Goal: Information Seeking & Learning: Learn about a topic

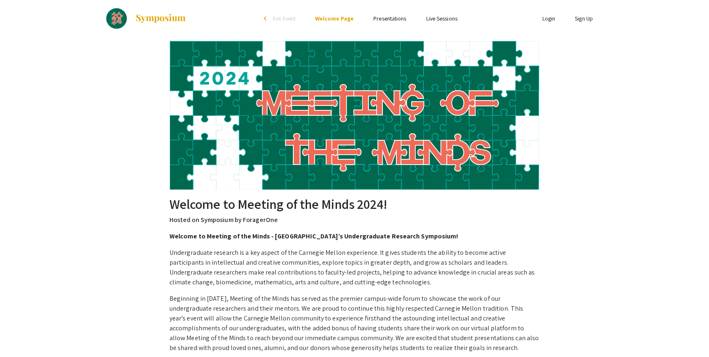
click at [378, 20] on link "Presentations" at bounding box center [389, 18] width 33 height 7
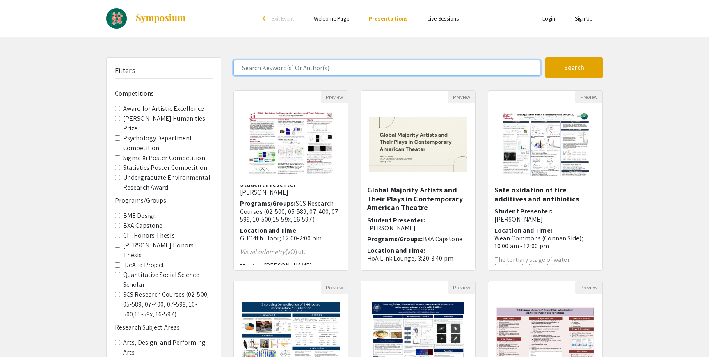
click at [335, 68] on input "Search Keyword(s) Or Author(s)" at bounding box center [386, 68] width 307 height 16
type input "[PERSON_NAME]"
click at [545, 57] on button "Search" at bounding box center [573, 67] width 57 height 21
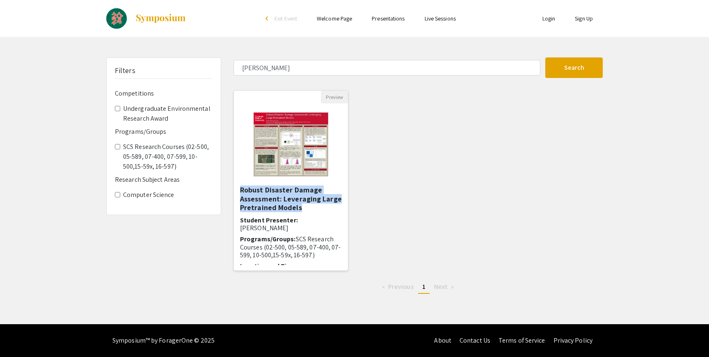
drag, startPoint x: 307, startPoint y: 206, endPoint x: 239, endPoint y: 190, distance: 70.4
click at [239, 190] on div "Robust Disaster Damage Assessment: Leveraging Large Pretrained Models Student P…" at bounding box center [291, 228] width 114 height 86
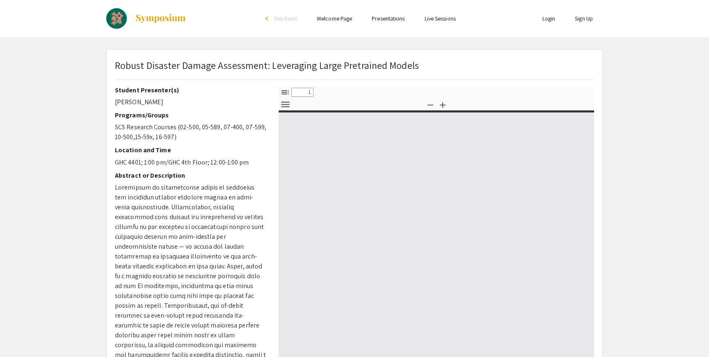
select select "custom"
type input "0"
select select "custom"
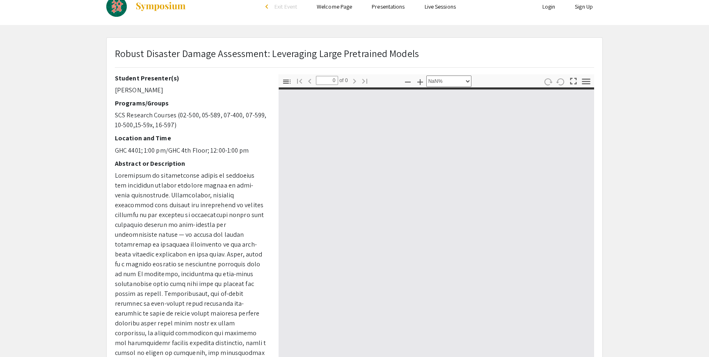
type input "1"
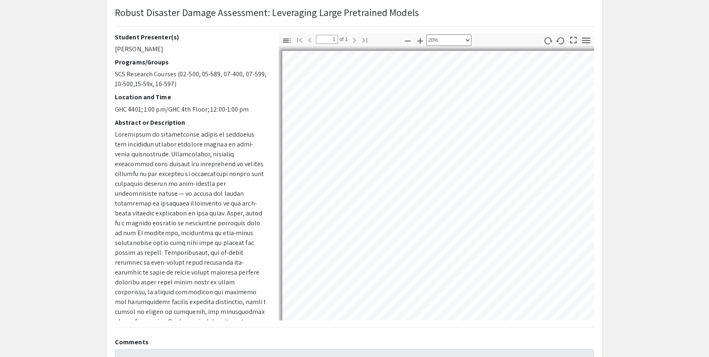
select select "custom"
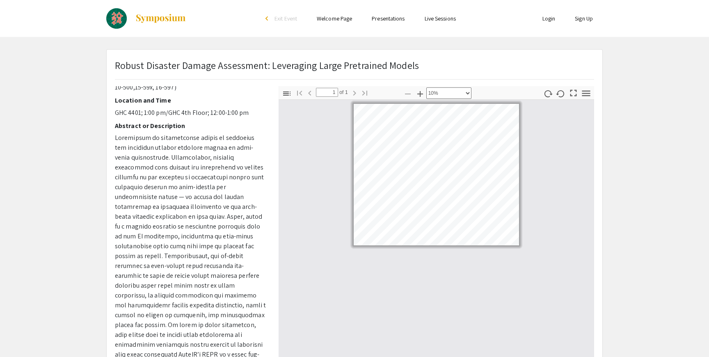
scroll to position [73, 0]
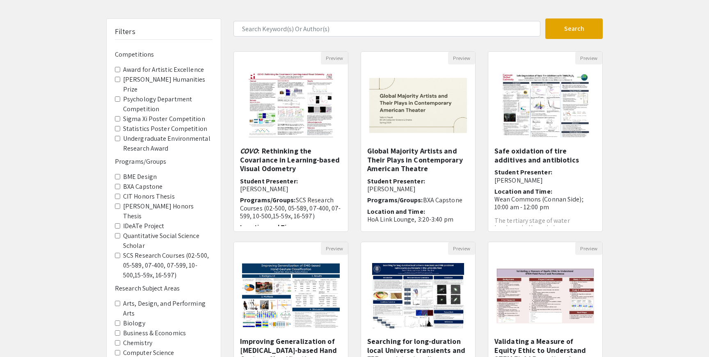
scroll to position [37, 0]
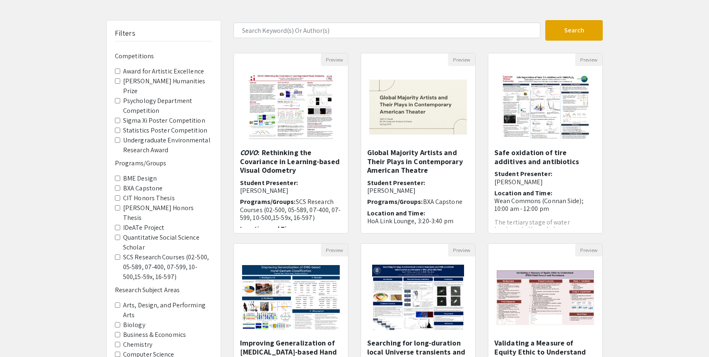
click at [151, 252] on label "SCS Research Courses (02-500, 05-589, 07-400, 07-599, 10-500,15-59x, 16-597)" at bounding box center [167, 267] width 89 height 30
click at [120, 254] on 16-597\) "SCS Research Courses (02-500, 05-589, 07-400, 07-599, 10-500,15-59x, 16-597)" at bounding box center [117, 256] width 5 height 5
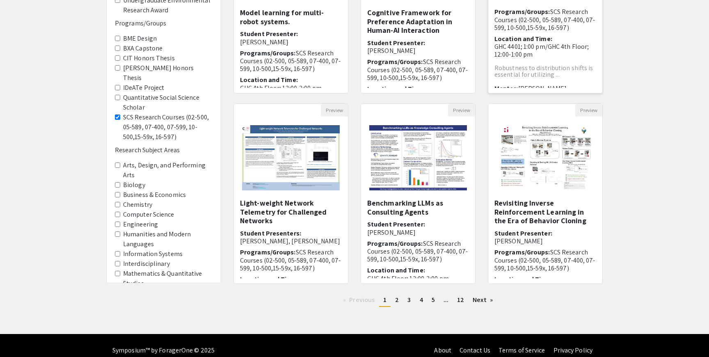
scroll to position [187, 0]
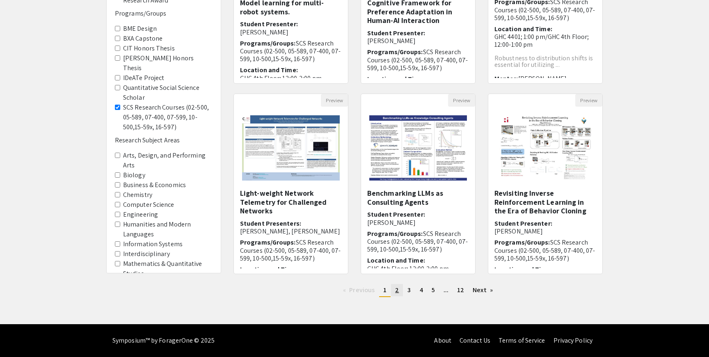
click at [399, 285] on link "page 2" at bounding box center [397, 290] width 12 height 12
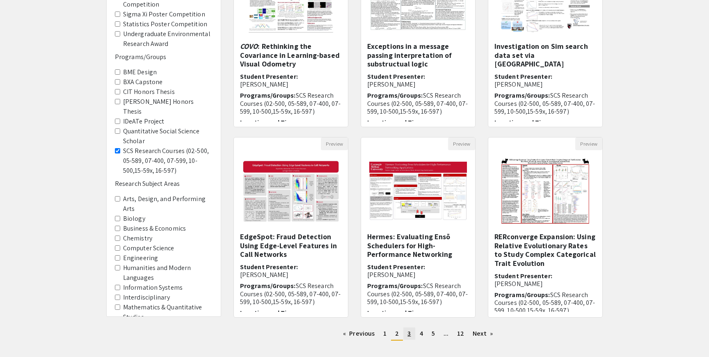
click at [410, 333] on link "page 3" at bounding box center [408, 333] width 11 height 12
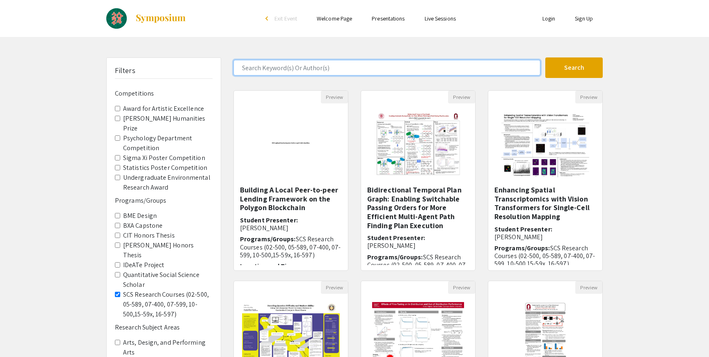
click at [339, 65] on input "Search Keyword(s) Or Author(s)" at bounding box center [386, 68] width 307 height 16
click at [545, 57] on button "Search" at bounding box center [573, 67] width 57 height 21
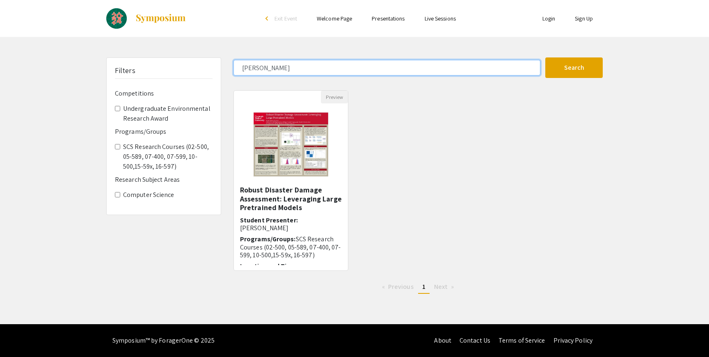
type input "[PERSON_NAME]"
click at [545, 57] on button "Search" at bounding box center [573, 67] width 57 height 21
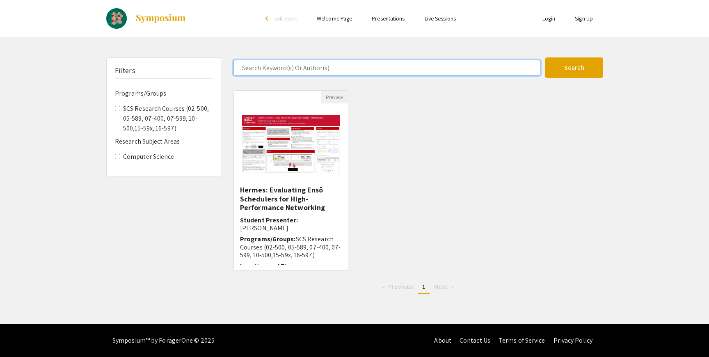
type input "[PERSON_NAME]"
